Goal: Obtain resource: Download file/media

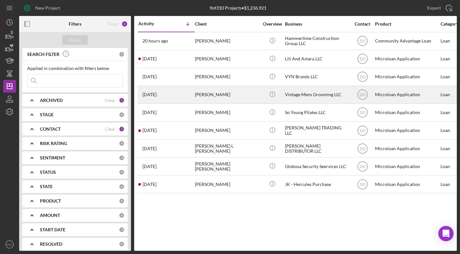
click at [306, 91] on div "Vintage Mens Grooming LLC" at bounding box center [317, 94] width 64 height 17
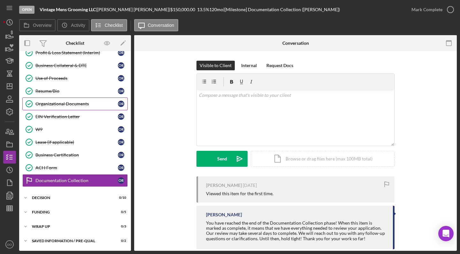
scroll to position [68, 0]
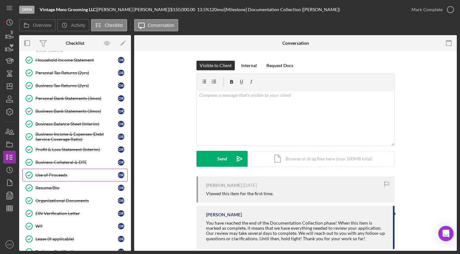
click at [55, 178] on link "Use of Proceeds Use of Proceeds O R" at bounding box center [74, 175] width 105 height 13
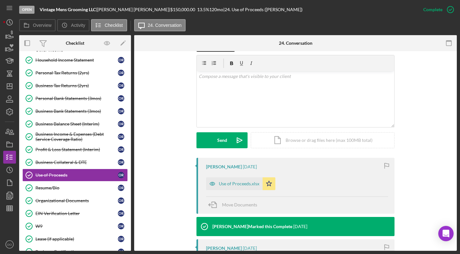
scroll to position [200, 0]
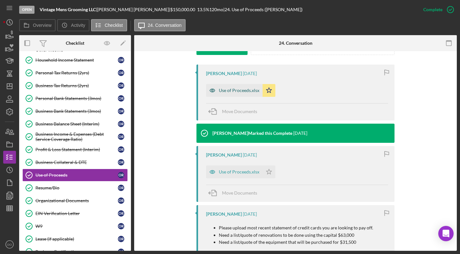
click at [241, 89] on div "Use of Proceeds.xlsx" at bounding box center [239, 90] width 41 height 5
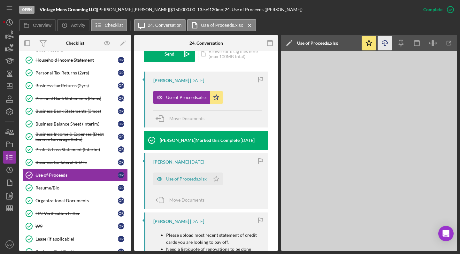
click at [387, 46] on icon "Icon/Download" at bounding box center [385, 43] width 14 height 14
